Goal: Check status: Check status

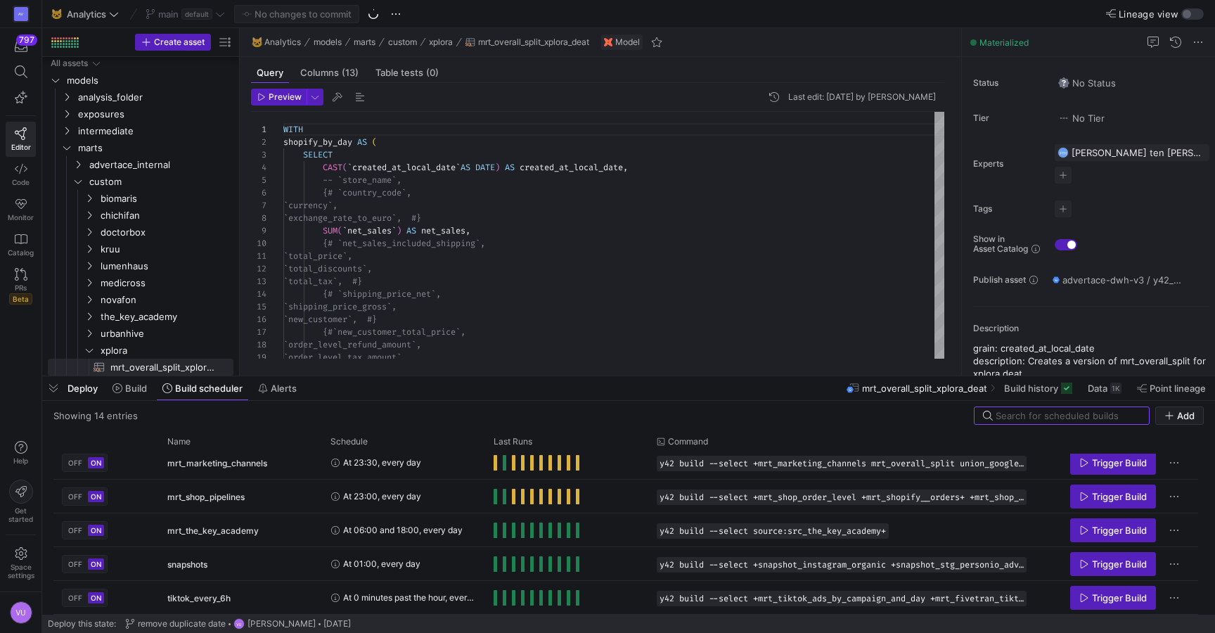
scroll to position [312, 0]
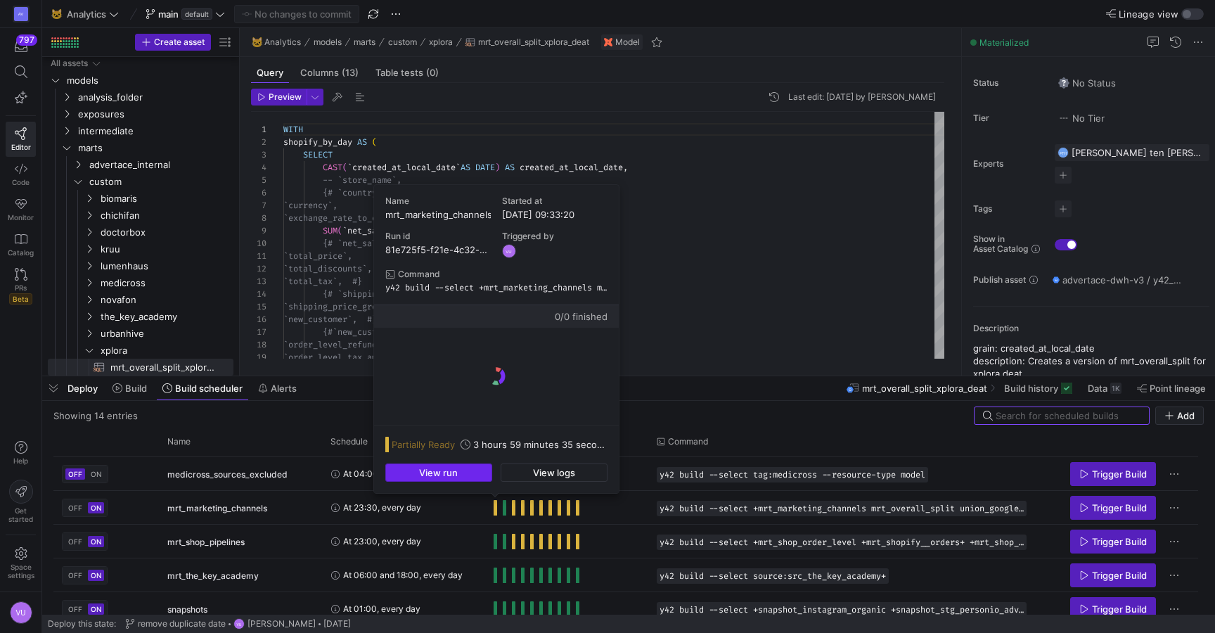
click at [467, 469] on span "button" at bounding box center [438, 472] width 105 height 17
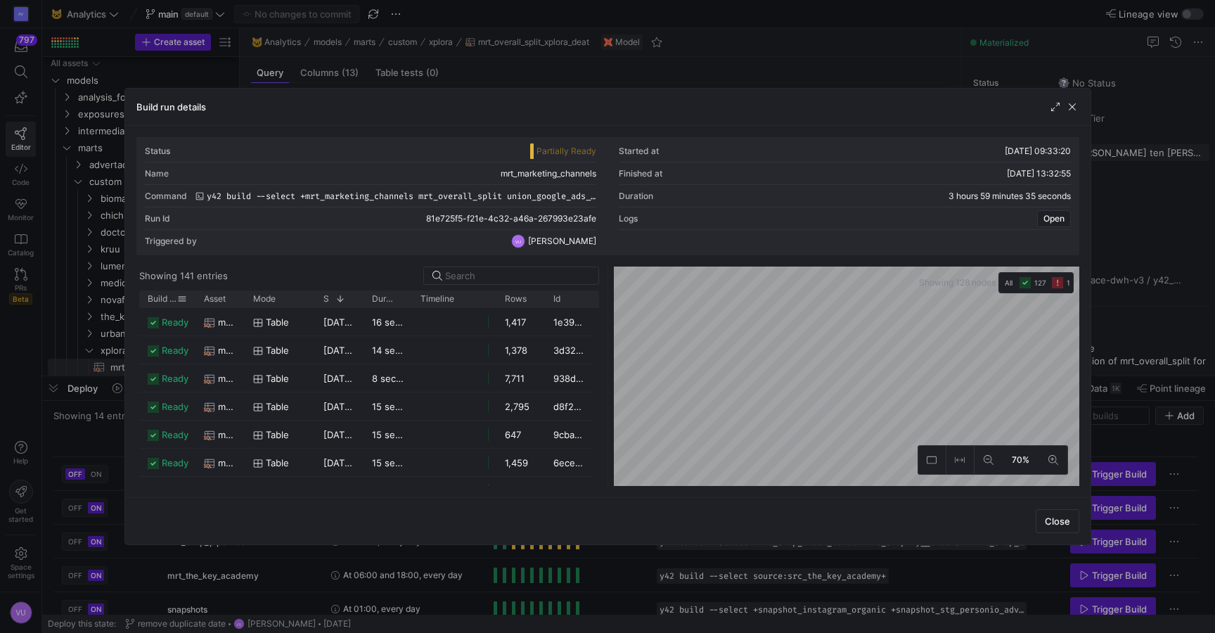
click at [158, 301] on span "Build status" at bounding box center [163, 299] width 30 height 10
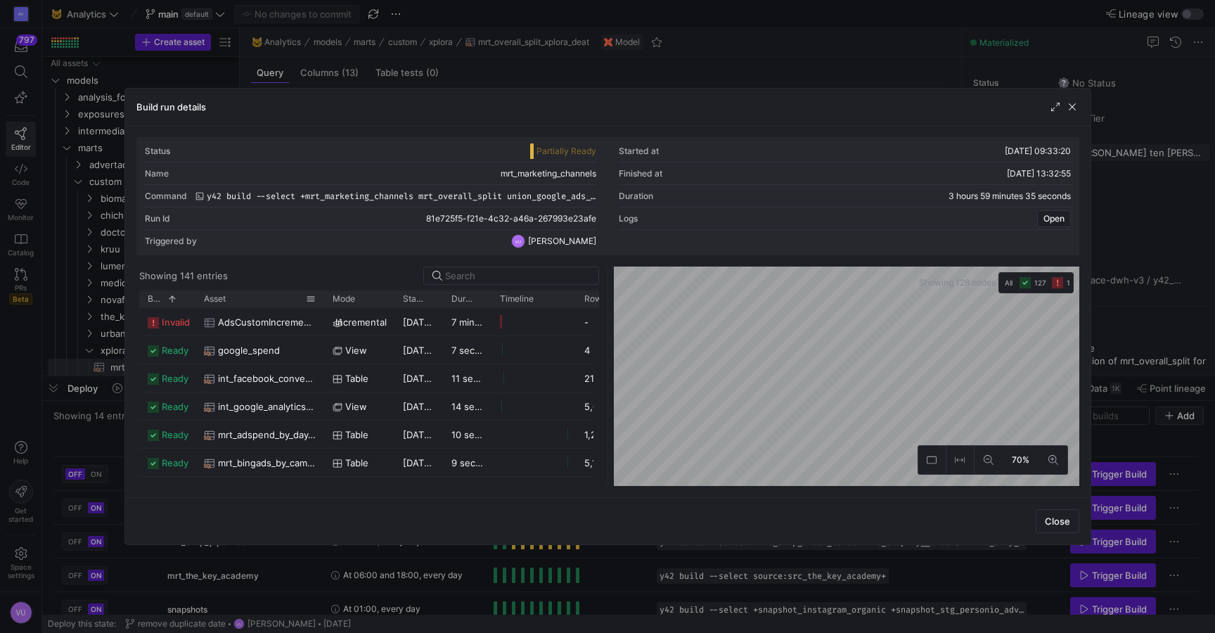
drag, startPoint x: 243, startPoint y: 294, endPoint x: 323, endPoint y: 302, distance: 79.9
click at [323, 302] on div at bounding box center [324, 298] width 6 height 17
click at [284, 324] on span "AdsCustomIncremental" at bounding box center [267, 322] width 98 height 27
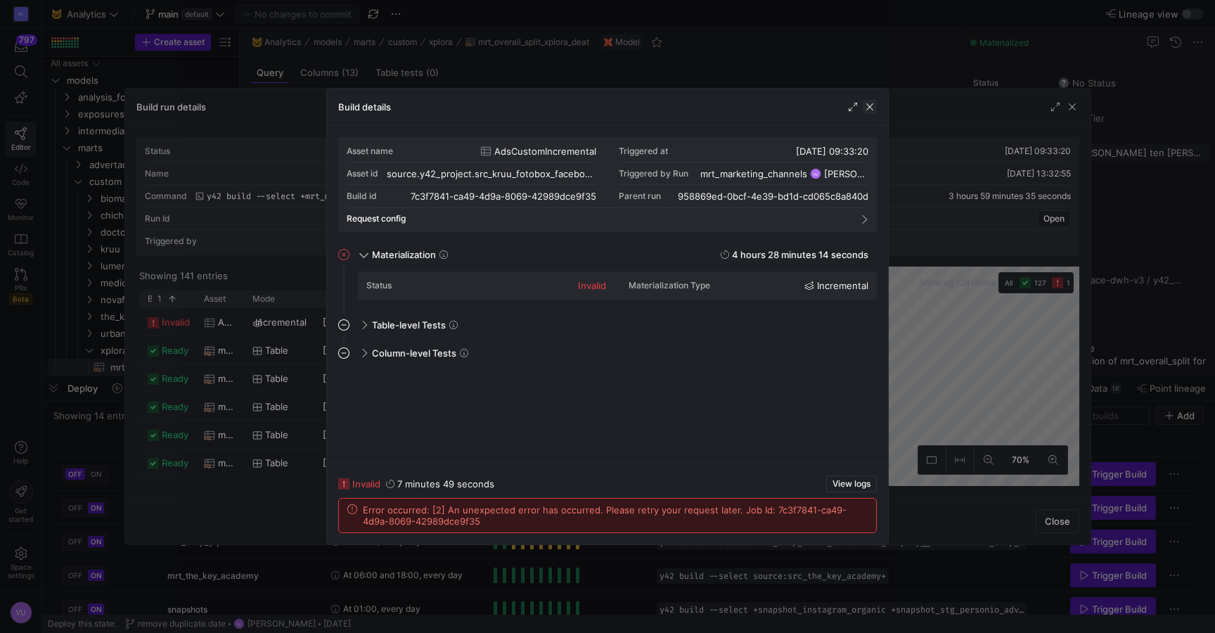
click at [870, 110] on span "button" at bounding box center [870, 107] width 14 height 14
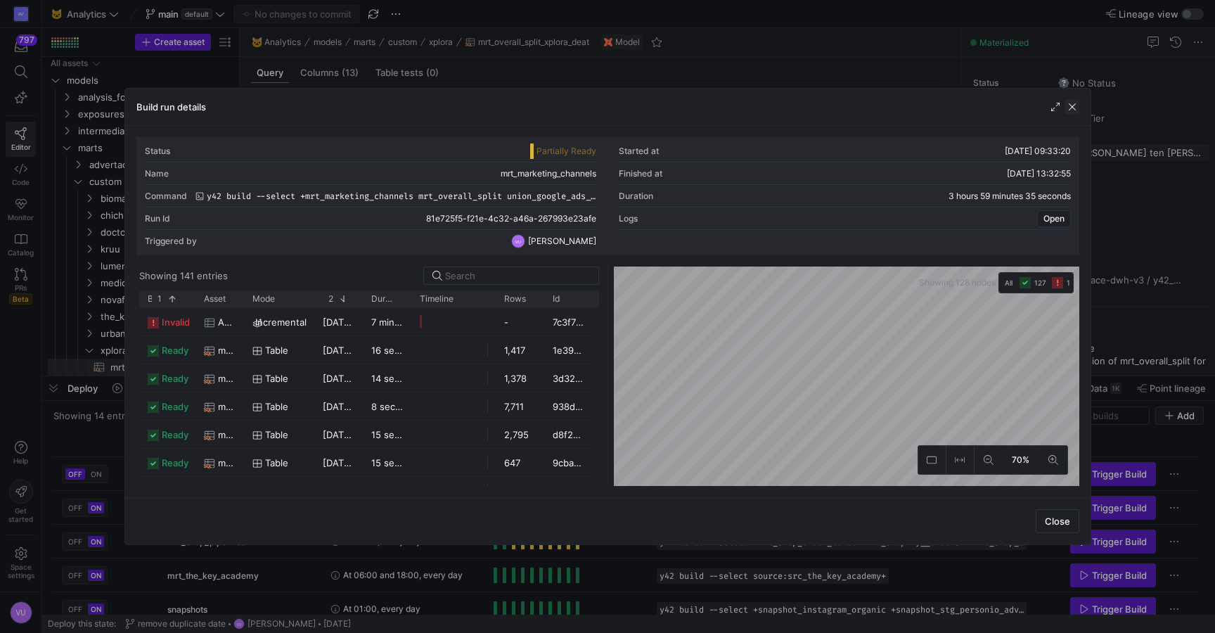
click at [1075, 108] on span "button" at bounding box center [1072, 107] width 14 height 14
